Goal: Find specific page/section: Find specific page/section

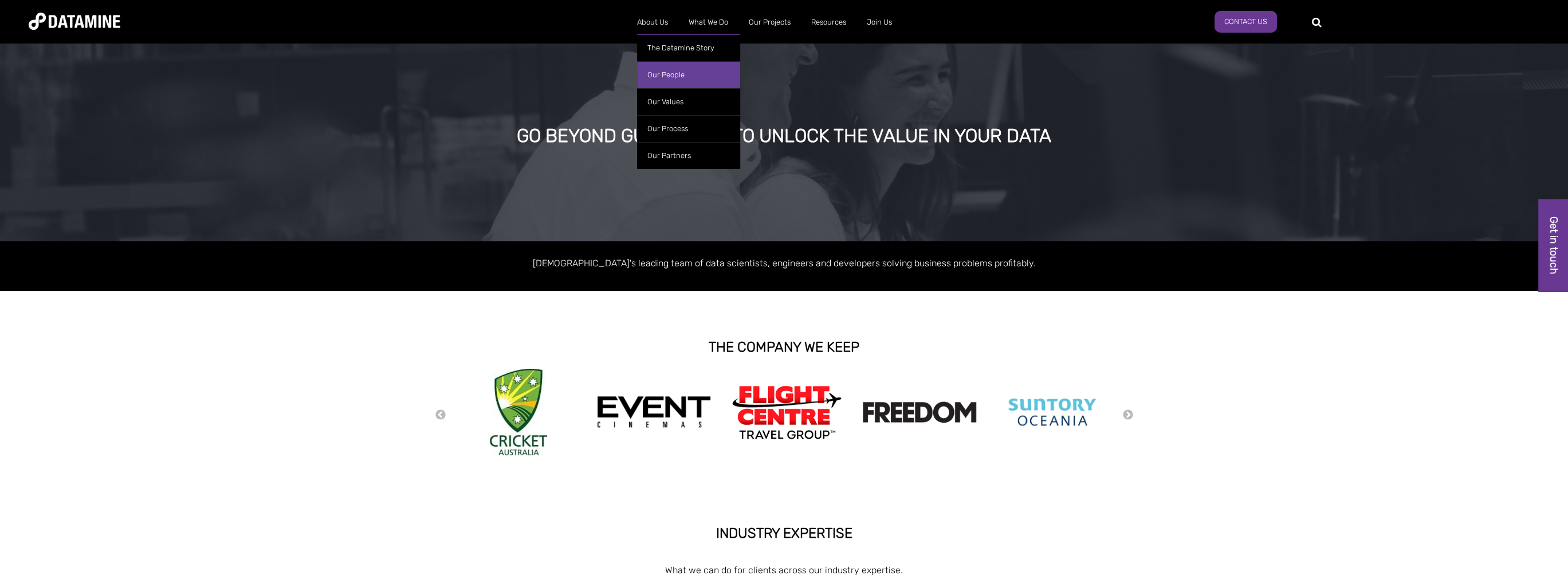
click at [665, 74] on link "Our People" at bounding box center [689, 75] width 103 height 27
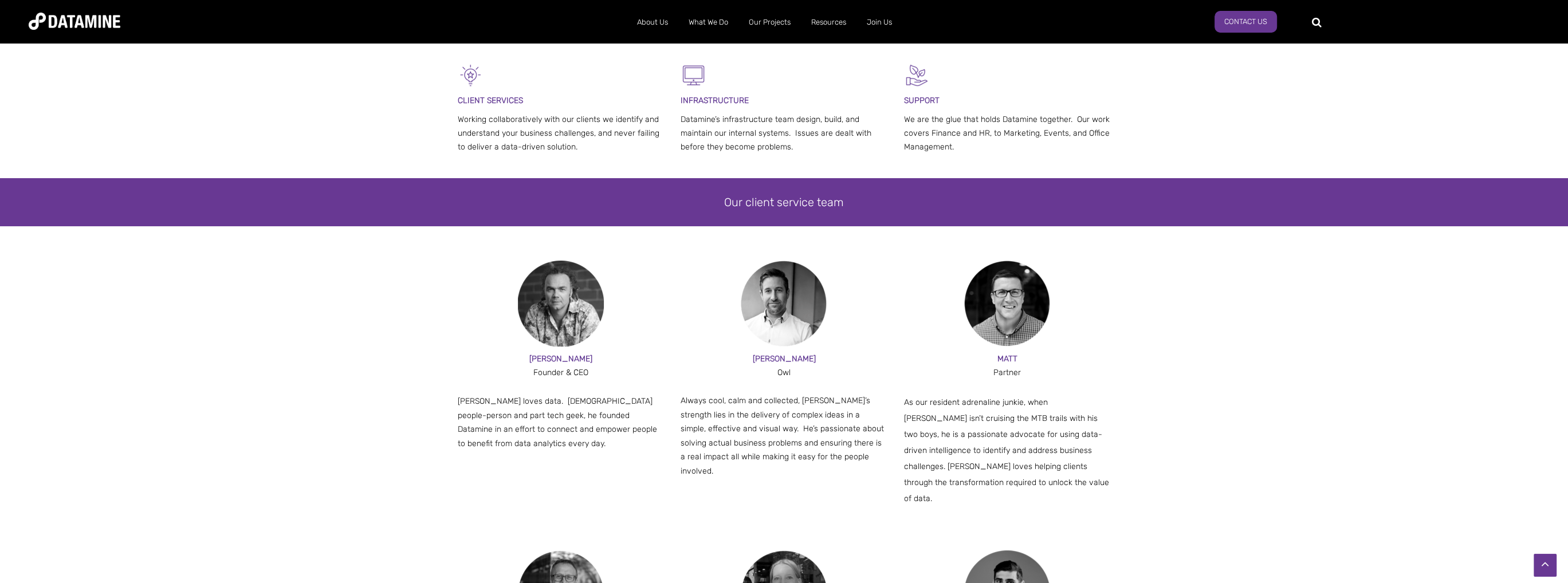
scroll to position [458, 0]
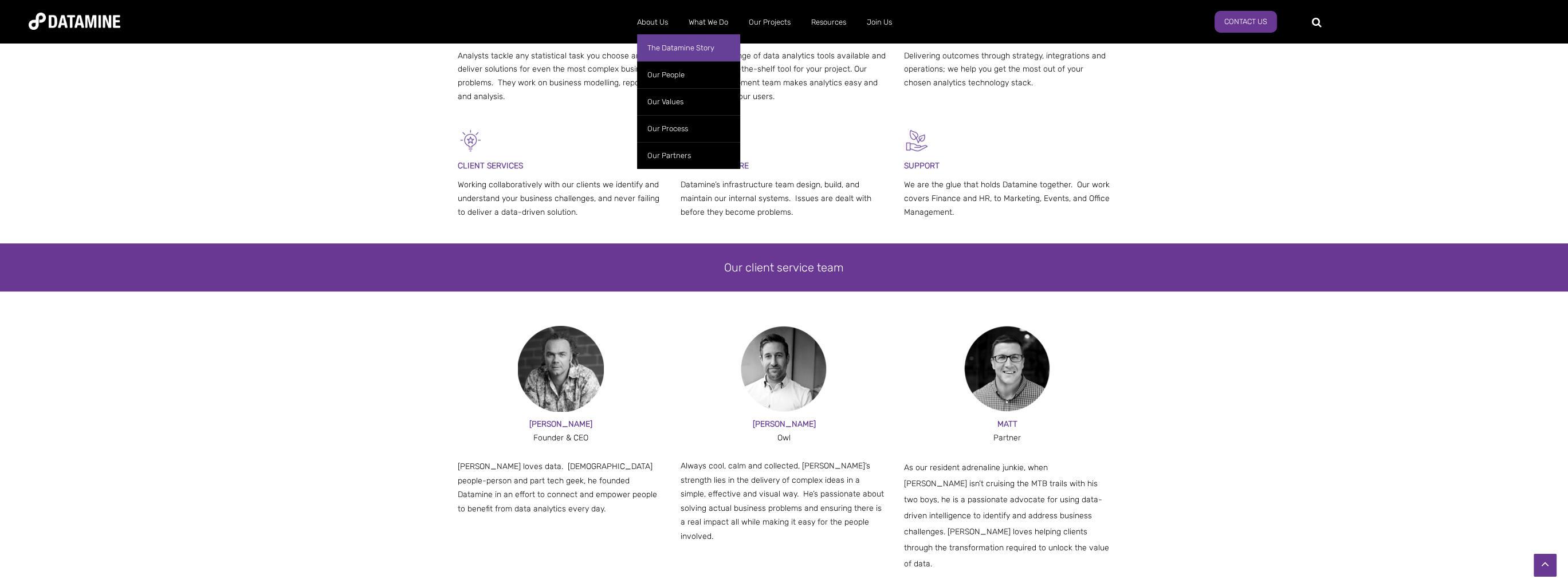
click at [669, 47] on link "The Datamine Story" at bounding box center [689, 47] width 103 height 27
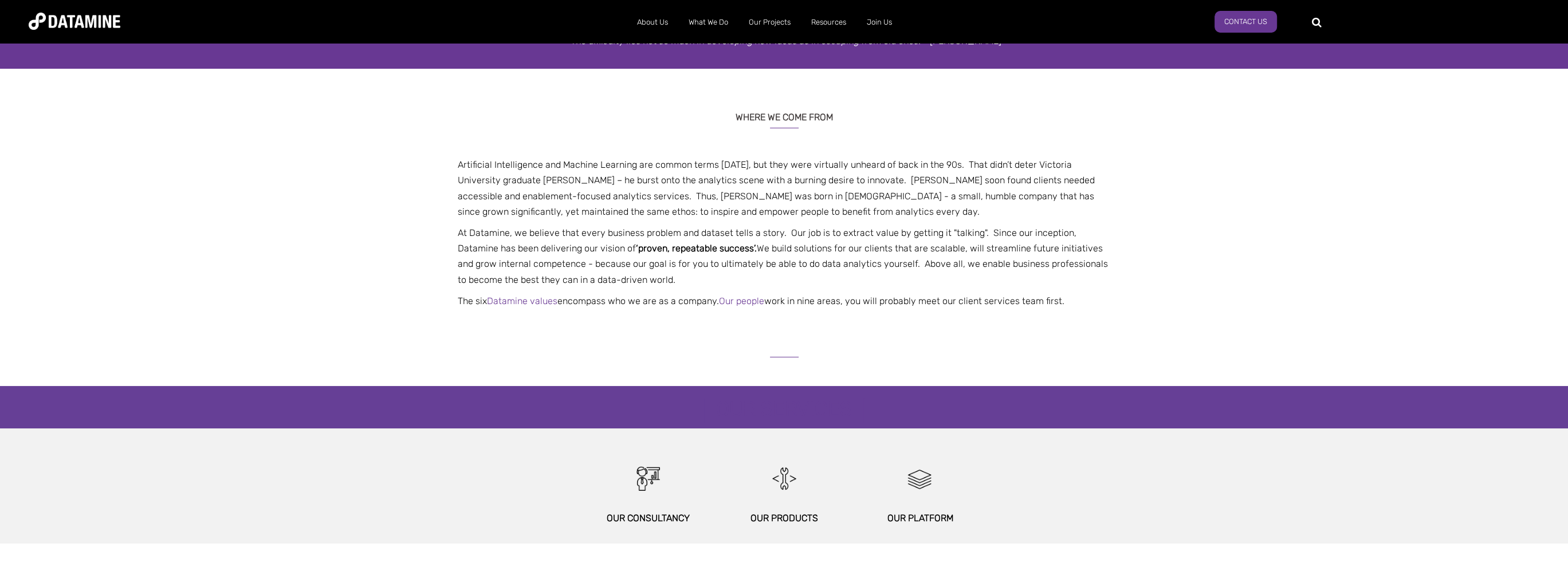
scroll to position [229, 0]
